Goal: Check status: Check status

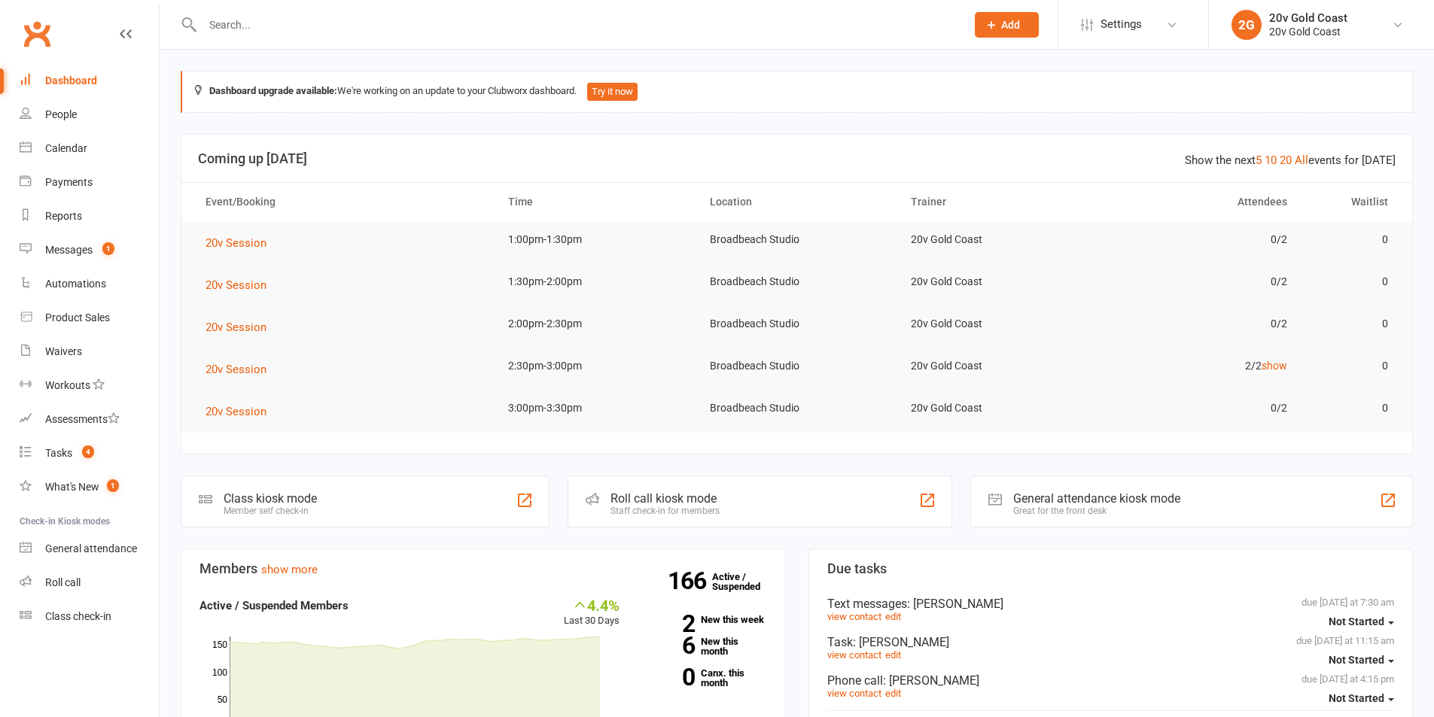
click at [1387, 45] on li "2G 20v Gold Coast 20v Gold Coast My profile My subscription Support & training …" at bounding box center [1321, 24] width 226 height 49
click at [1311, 15] on div "20v Gold Coast" at bounding box center [1308, 18] width 78 height 14
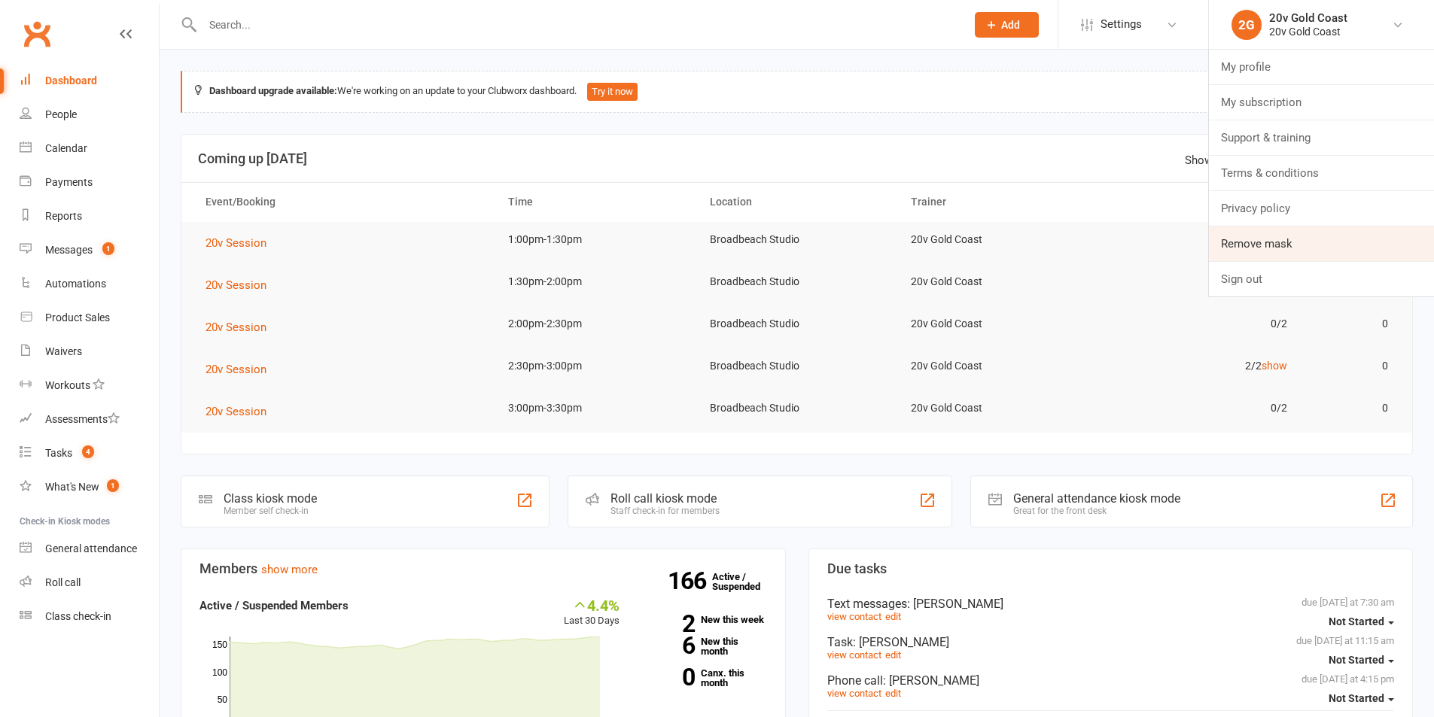
click at [1259, 248] on link "Remove mask" at bounding box center [1321, 244] width 225 height 35
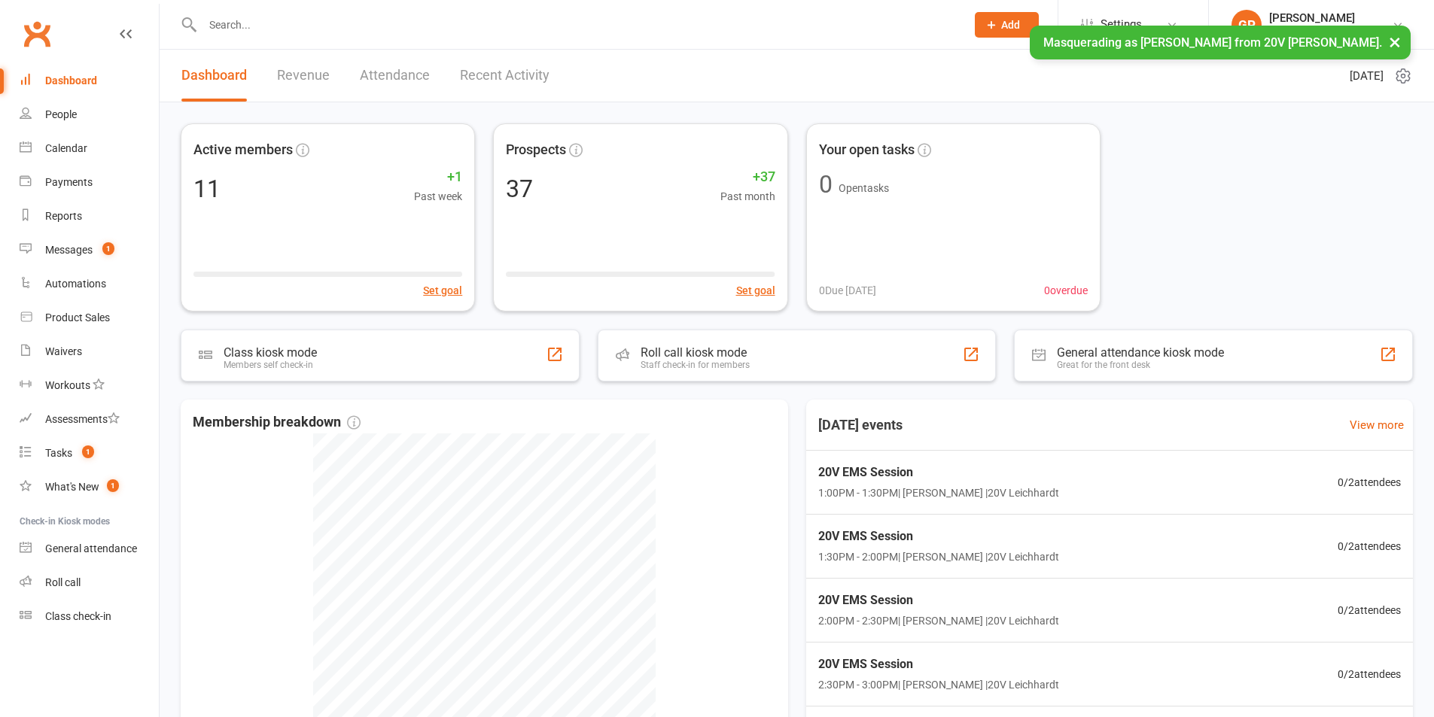
click at [400, 75] on link "Attendance" at bounding box center [395, 76] width 70 height 52
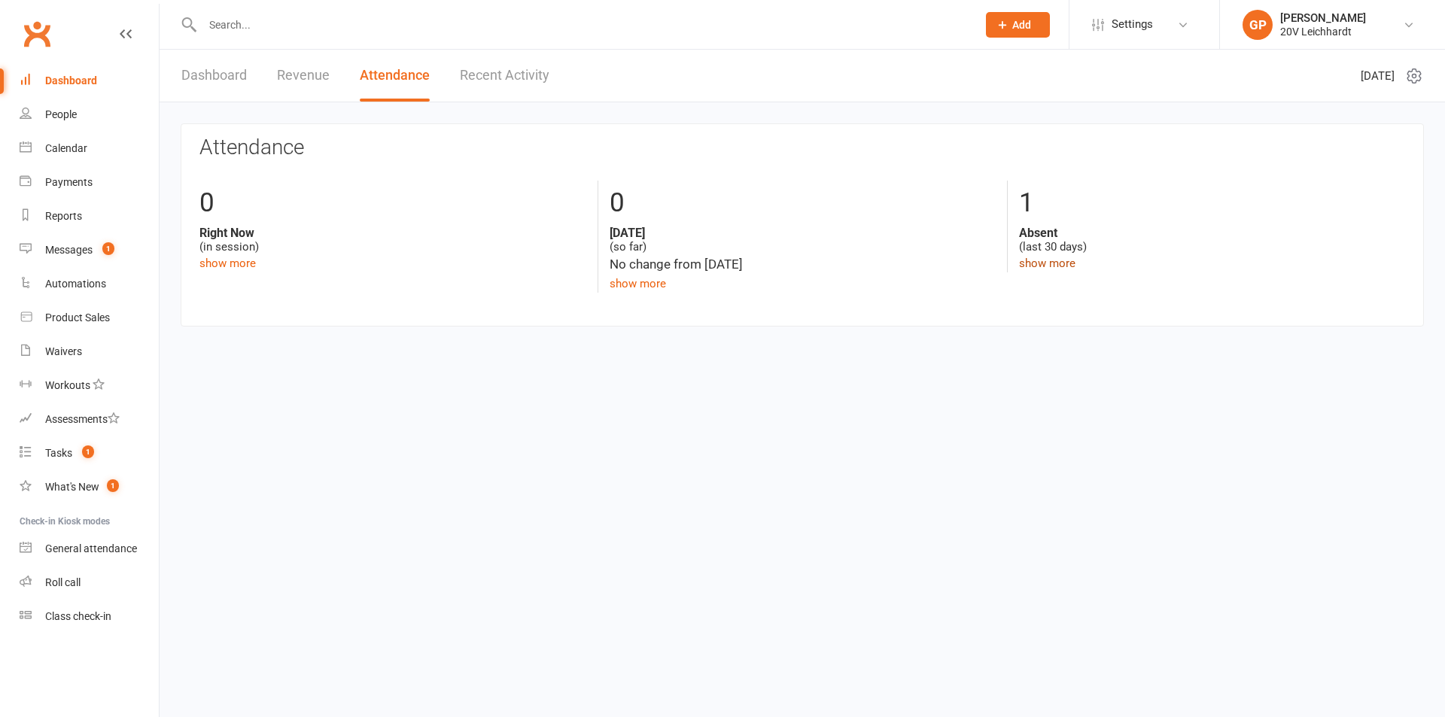
click at [1056, 264] on link "show more" at bounding box center [1047, 264] width 56 height 14
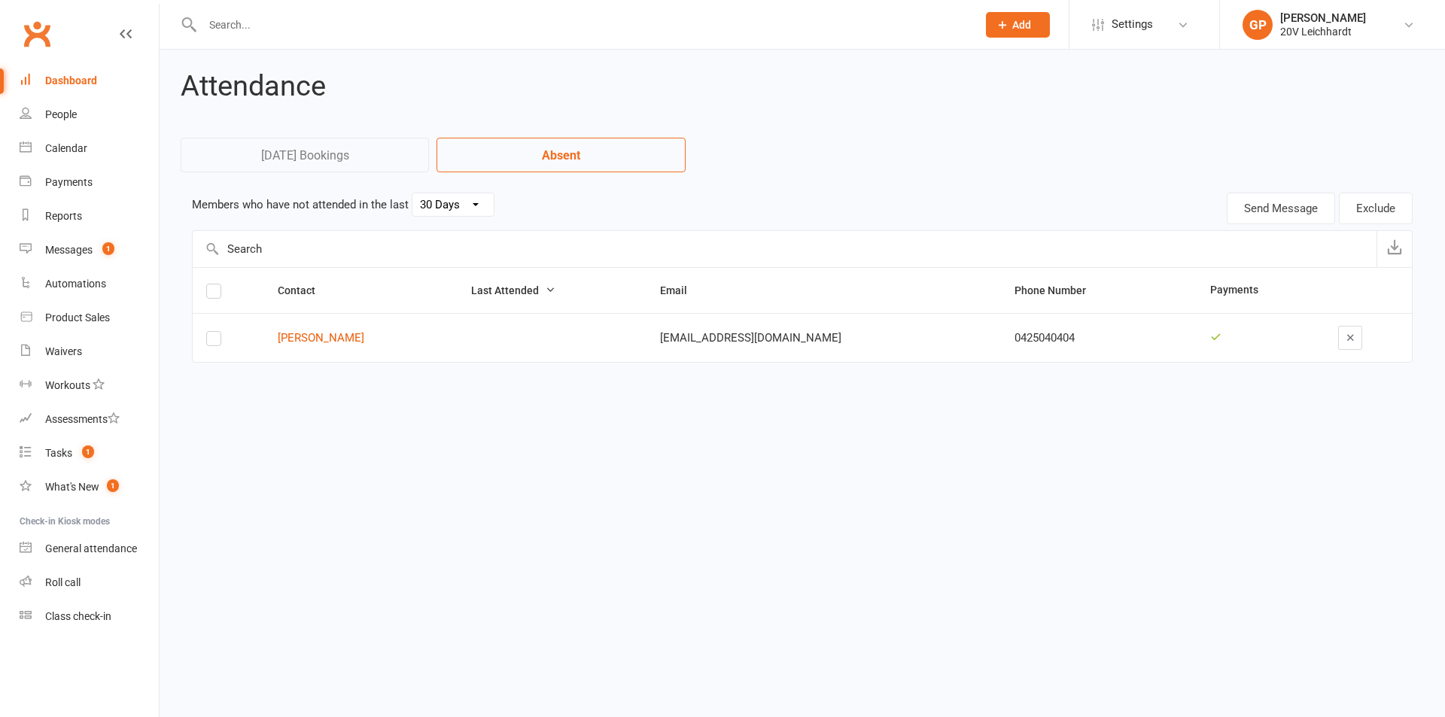
click at [447, 203] on select "30 Days 15 Days 7 Days" at bounding box center [453, 204] width 81 height 23
click at [413, 193] on select "30 Days 15 Days 7 Days" at bounding box center [453, 204] width 81 height 23
click at [452, 205] on select "30 Days 15 Days 7 Days" at bounding box center [453, 204] width 81 height 23
click at [413, 193] on select "30 Days 15 Days 7 Days" at bounding box center [453, 204] width 81 height 23
select select "7"
